Goal: Information Seeking & Learning: Learn about a topic

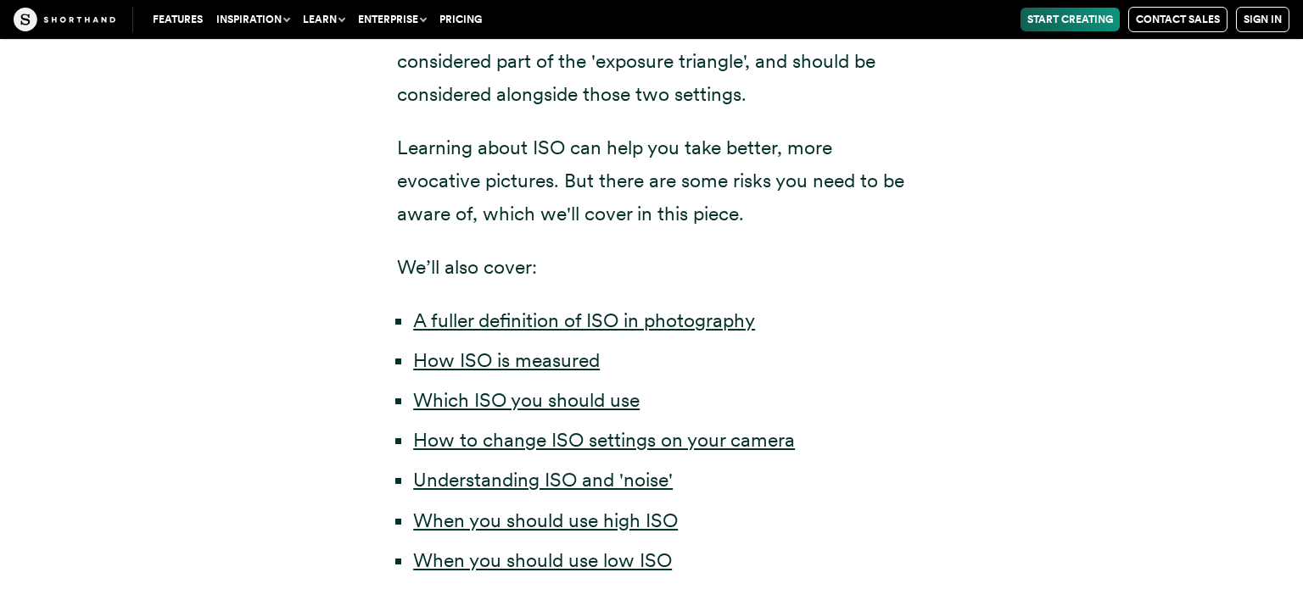
scroll to position [790, 0]
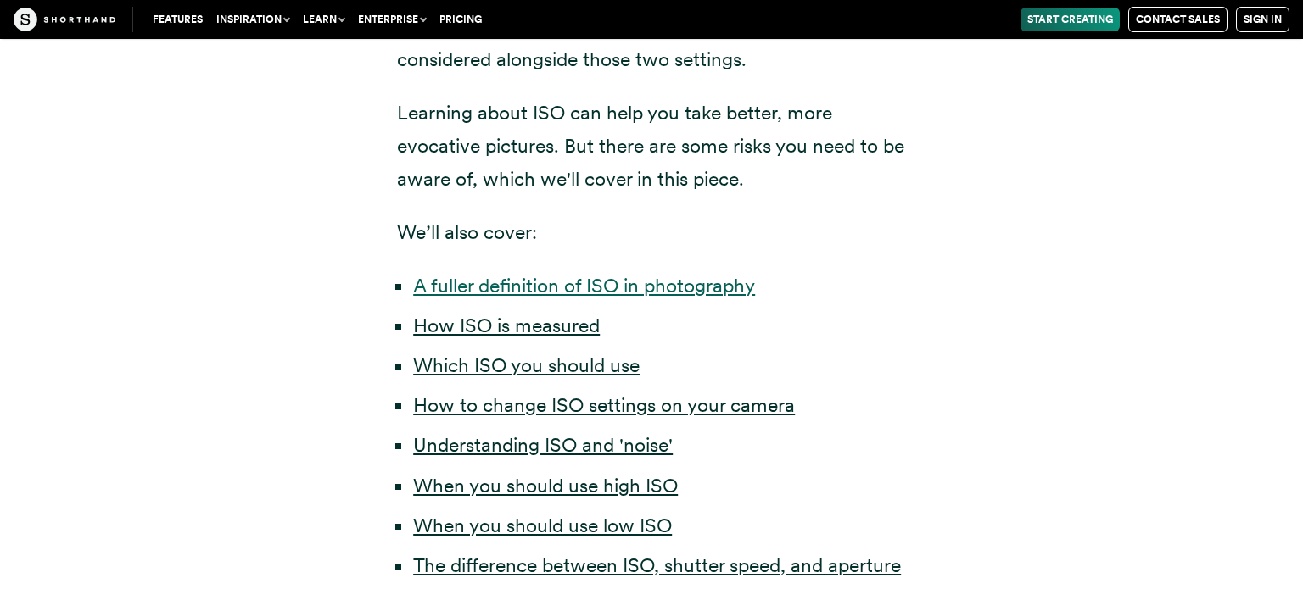
click at [667, 291] on link "A fuller definition of ISO in photography" at bounding box center [584, 286] width 342 height 24
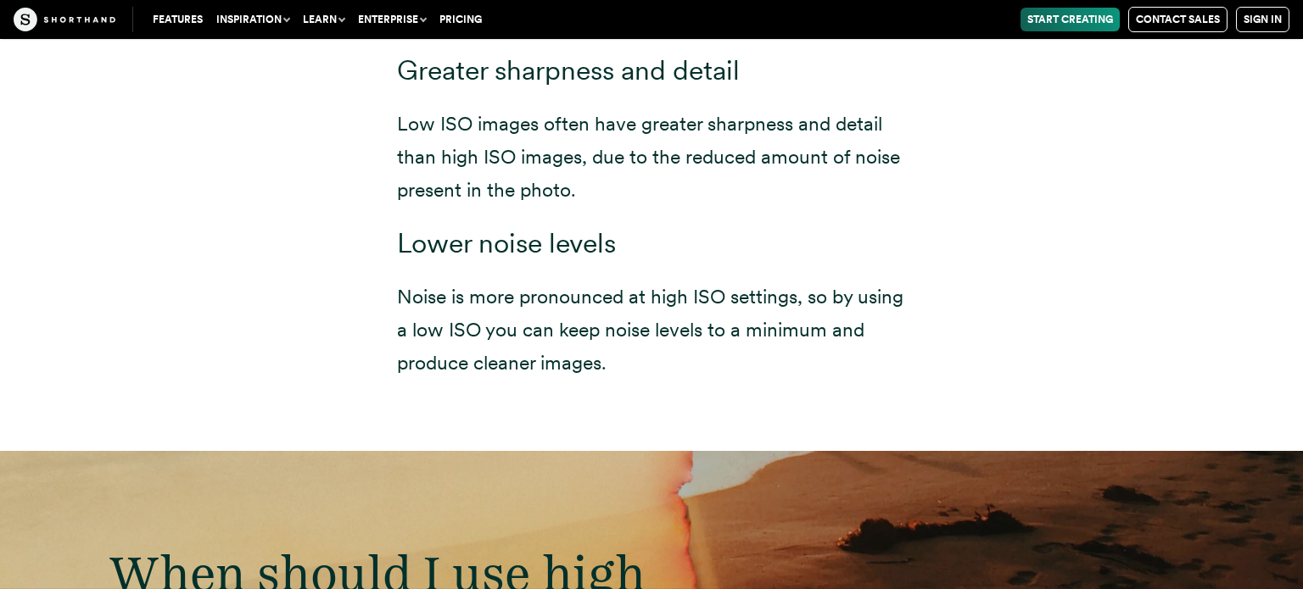
scroll to position [8292, 0]
click at [653, 148] on p "Low ISO images often have greater sharpness and detail than high ISO images, du…" at bounding box center [651, 158] width 509 height 99
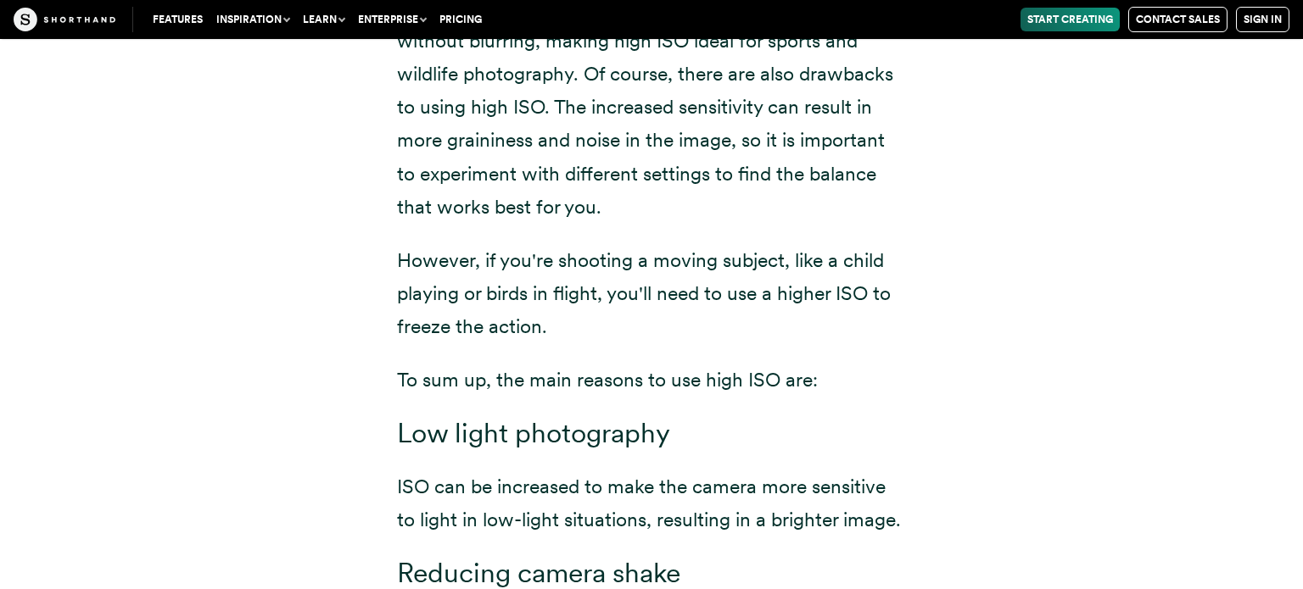
scroll to position [1021, 0]
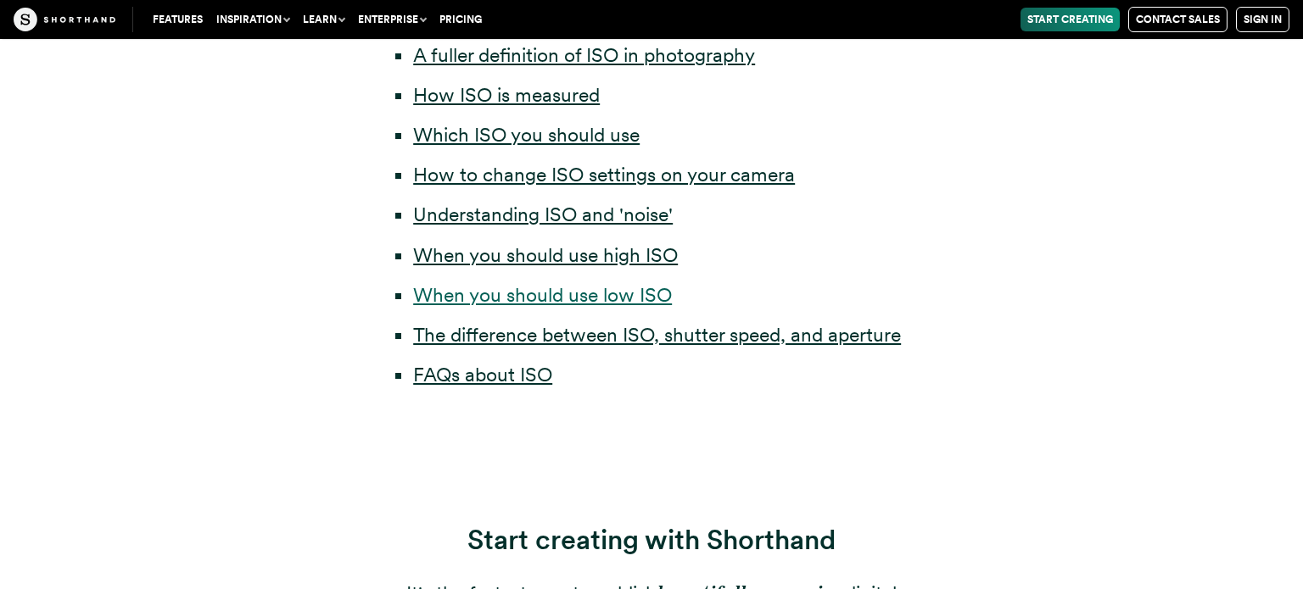
click at [505, 305] on link "When you should use low ISO" at bounding box center [542, 295] width 259 height 24
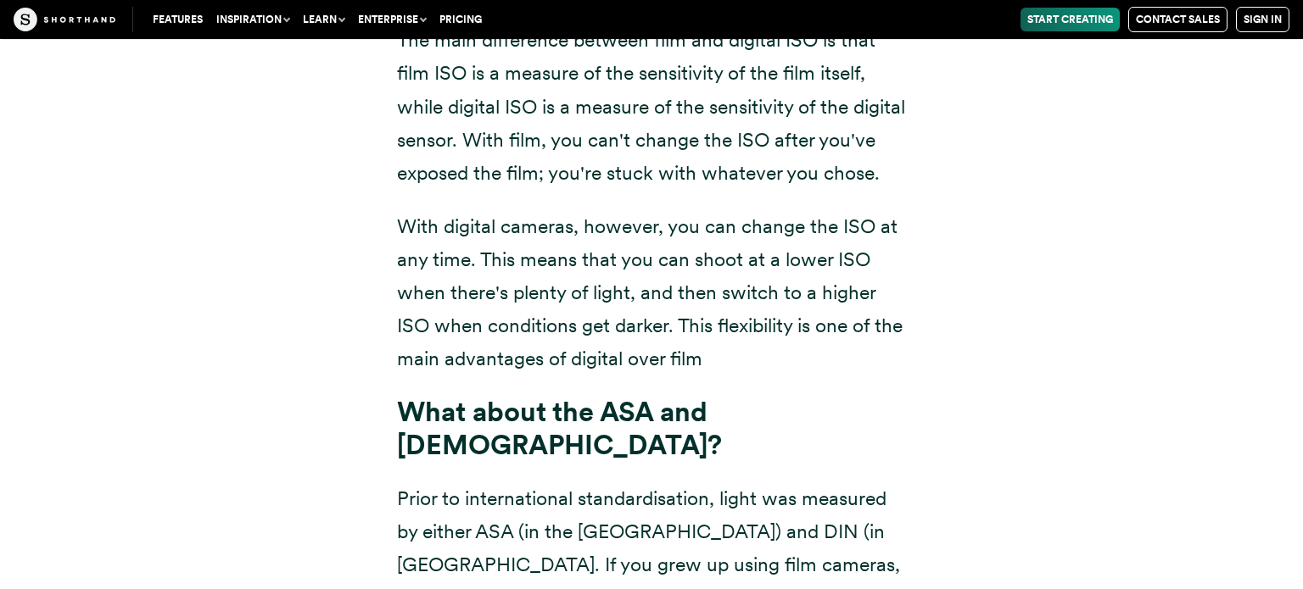
scroll to position [1021, 0]
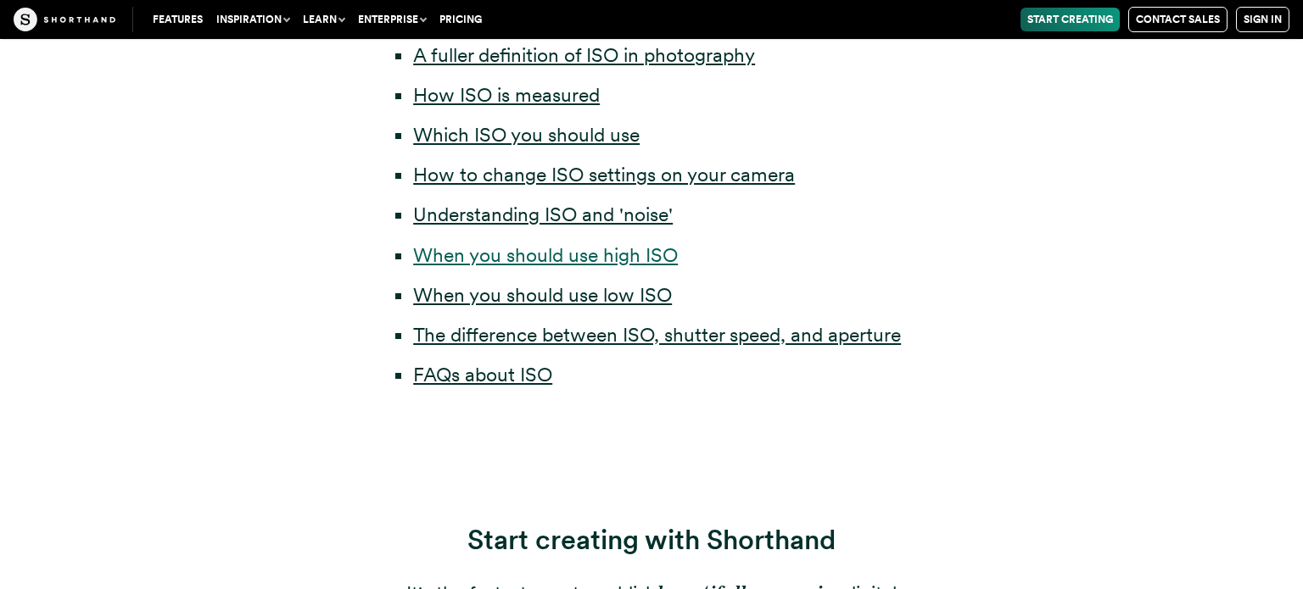
click at [494, 265] on link "When you should use high ISO" at bounding box center [545, 255] width 265 height 24
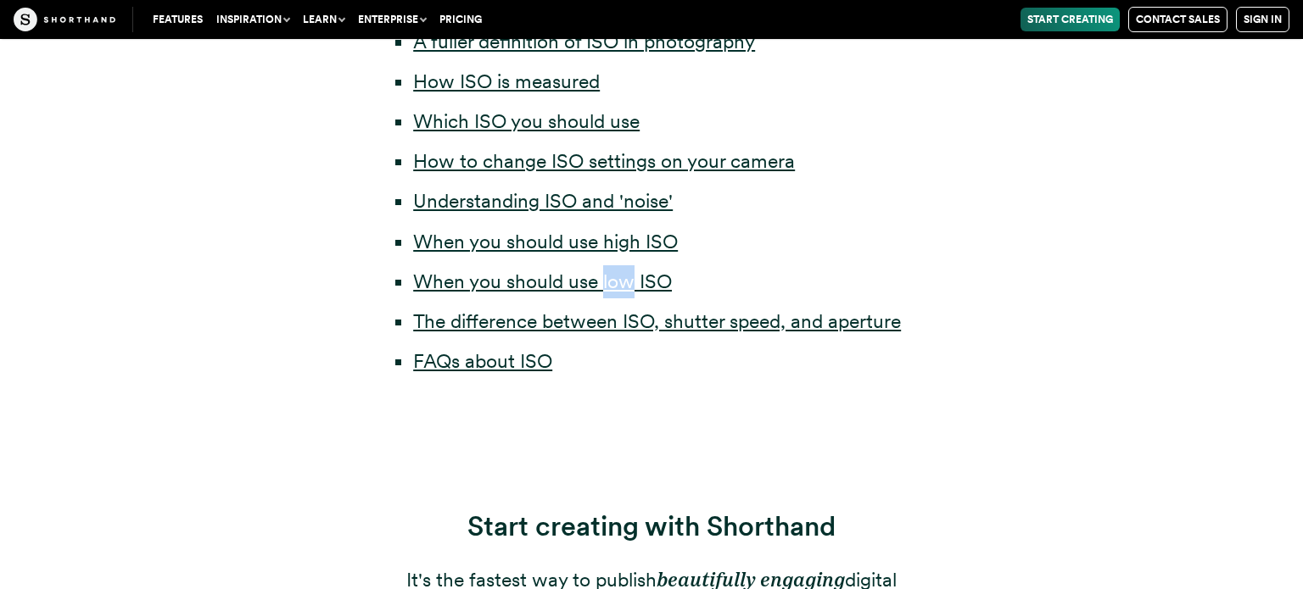
click at [574, 246] on link "When you should use high ISO" at bounding box center [545, 243] width 265 height 24
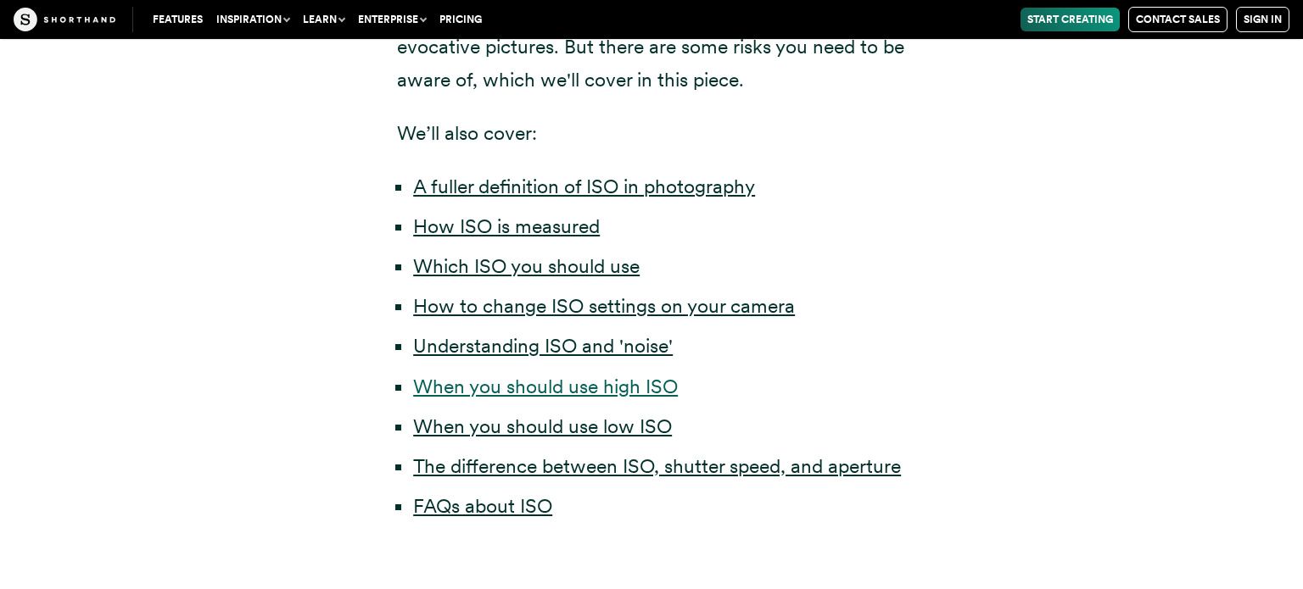
scroll to position [943, 0]
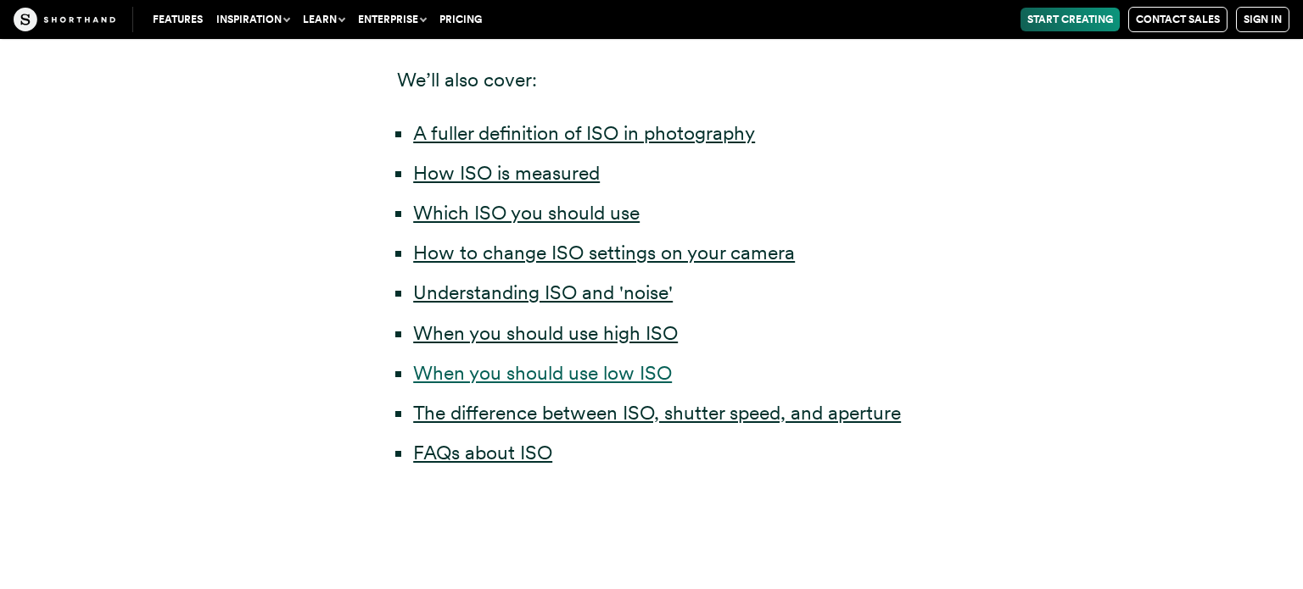
click at [557, 376] on link "When you should use low ISO" at bounding box center [542, 373] width 259 height 24
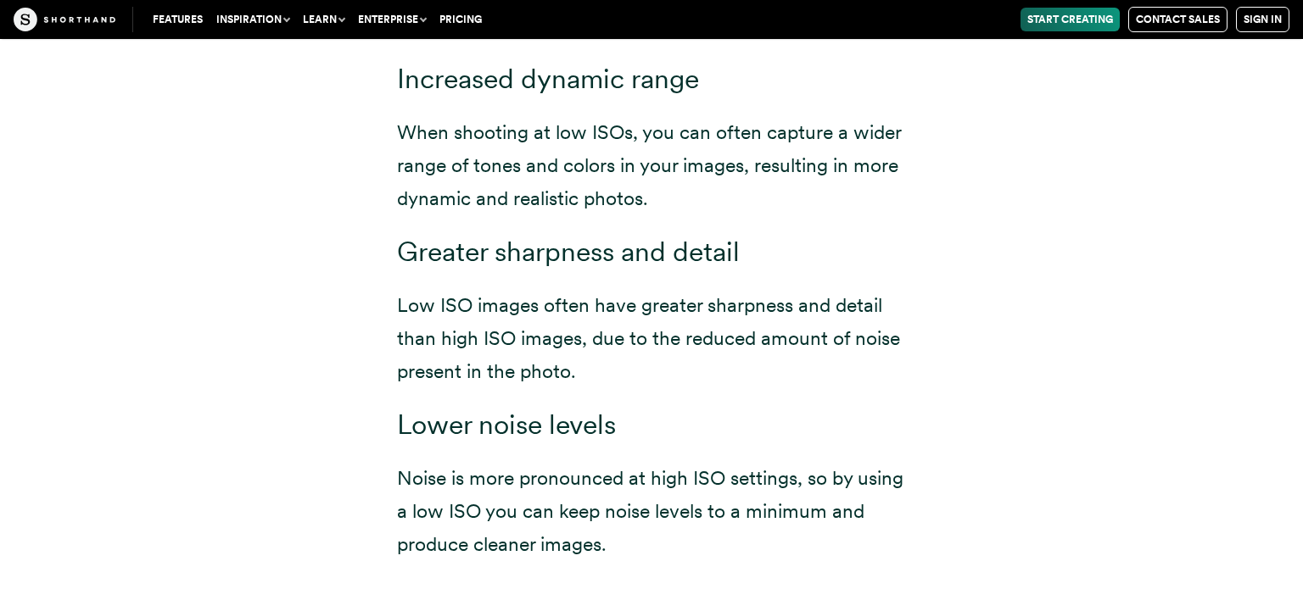
scroll to position [8116, 0]
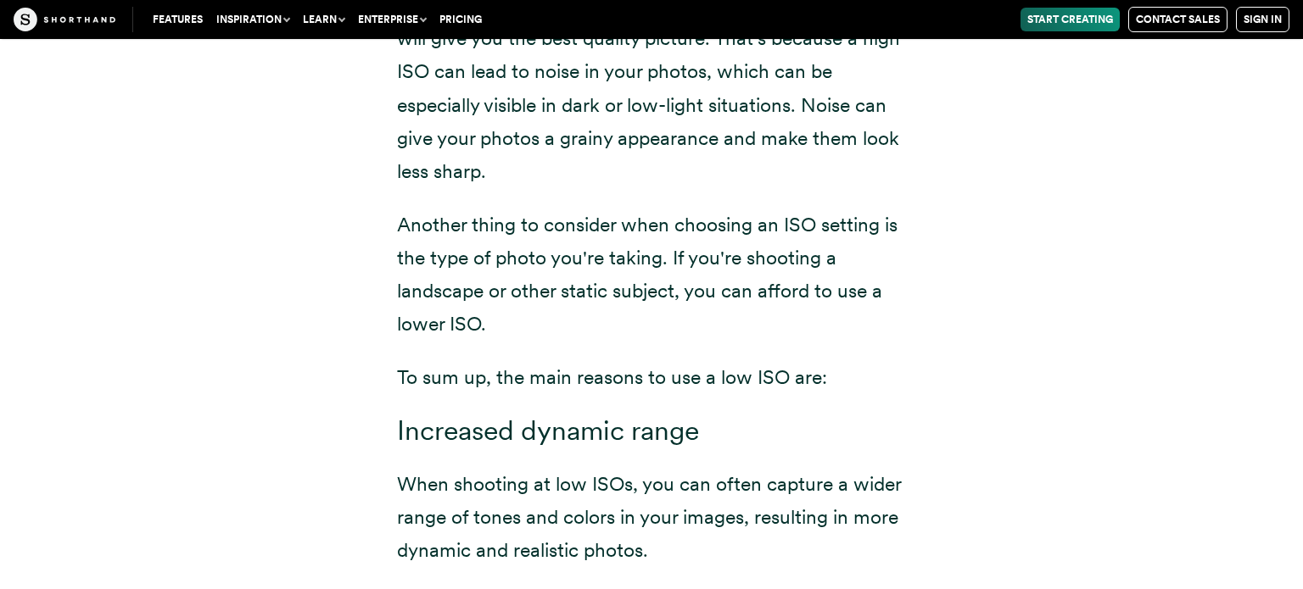
click at [553, 332] on p "Another thing to consider when choosing an ISO setting is the type of photo you…" at bounding box center [651, 275] width 509 height 132
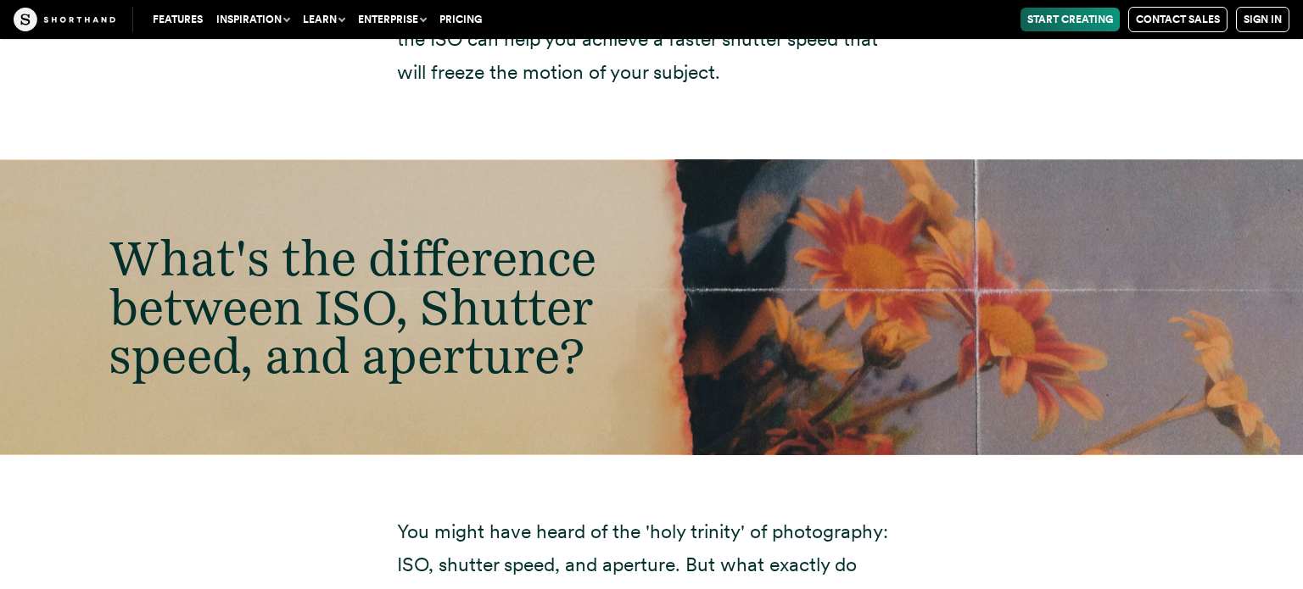
scroll to position [10125, 0]
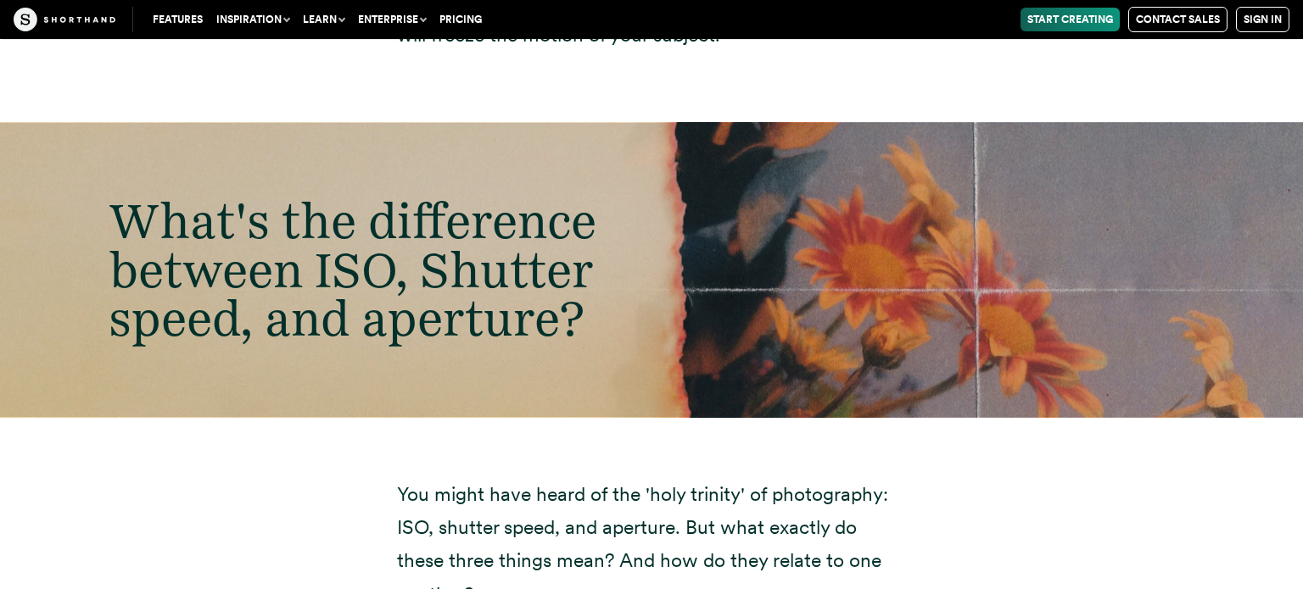
click at [1170, 294] on div "What's the difference between ISO, Shutter speed, and aperture?" at bounding box center [651, 270] width 1303 height 295
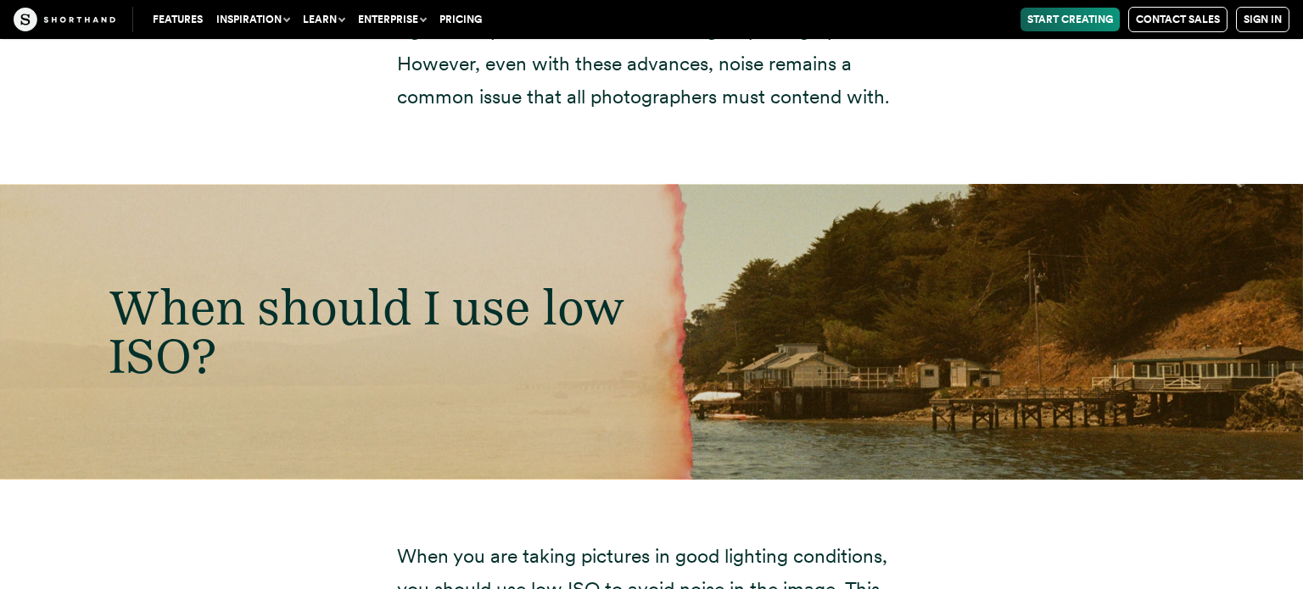
scroll to position [7175, 0]
click at [1170, 294] on div "When should I use low ISO?" at bounding box center [651, 332] width 1303 height 295
click at [1052, 198] on div "When should I use low ISO?" at bounding box center [651, 332] width 1303 height 295
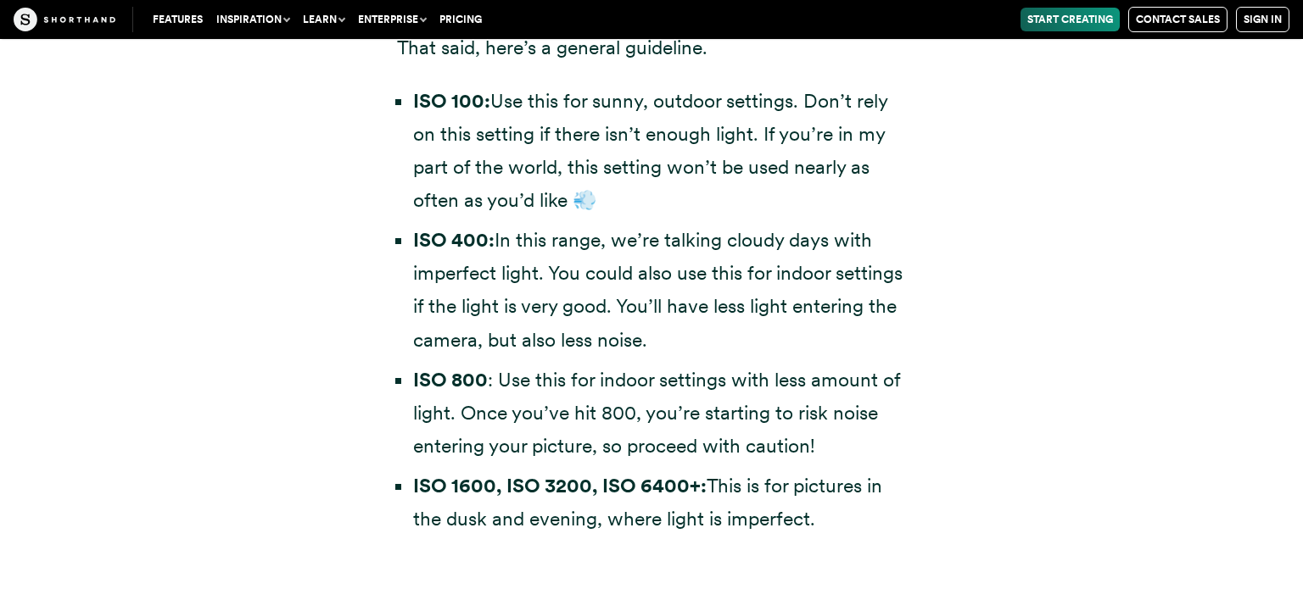
scroll to position [4889, 0]
